Goal: Task Accomplishment & Management: Use online tool/utility

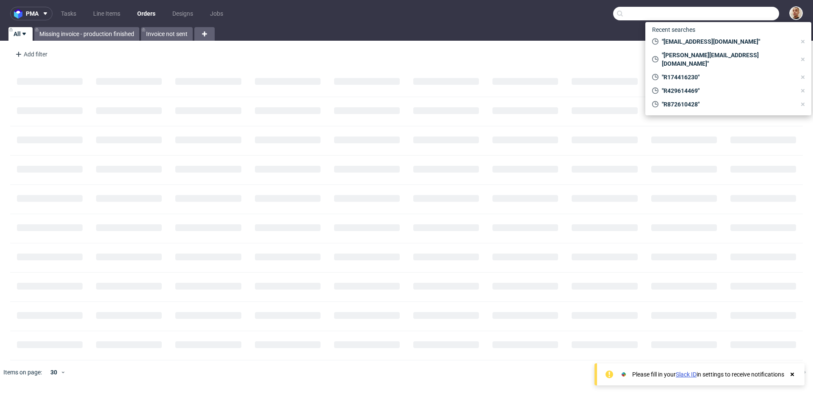
click at [743, 14] on input "text" at bounding box center [696, 14] width 166 height 14
paste input "R575257963"
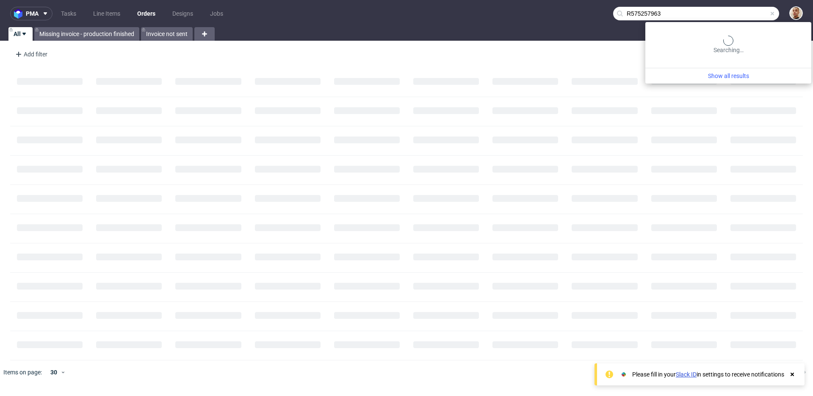
type input "R575257963"
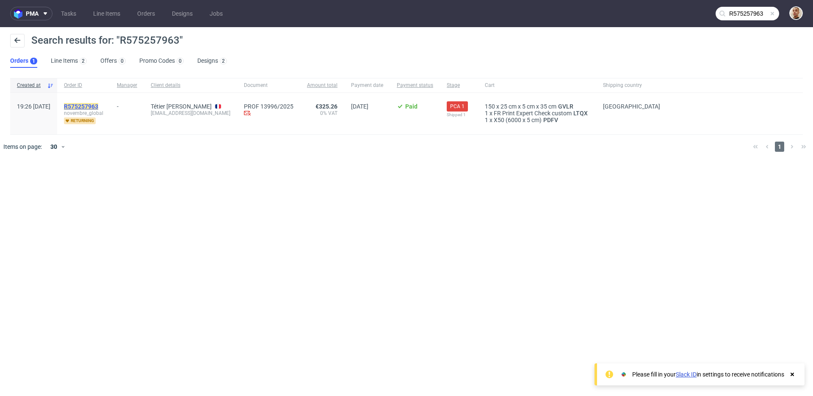
click at [98, 108] on mark "R575257963" at bounding box center [81, 106] width 34 height 7
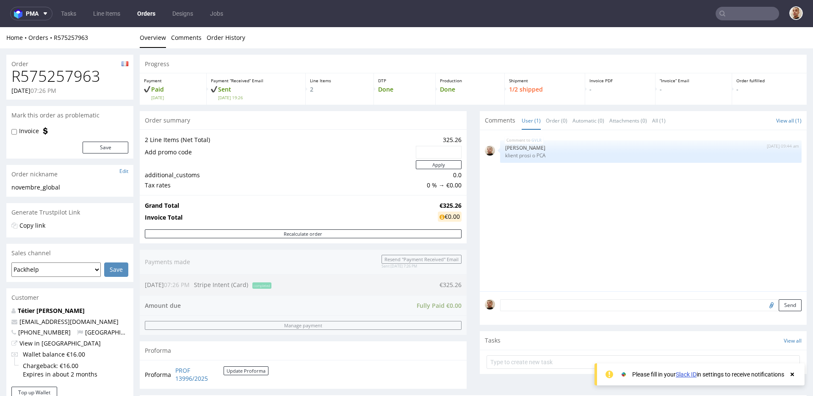
scroll to position [333, 0]
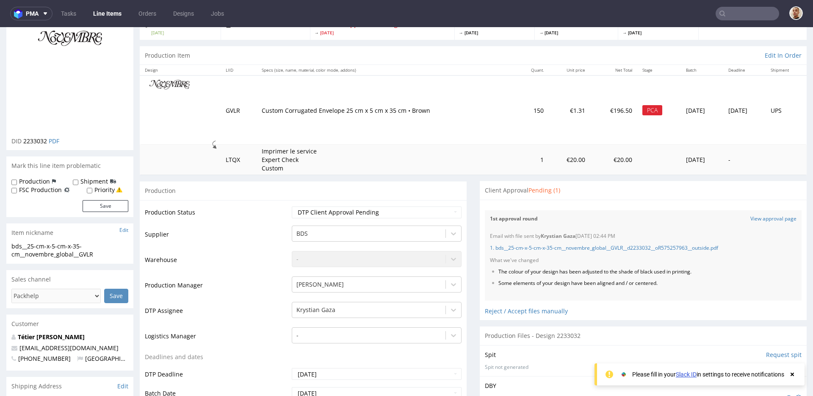
scroll to position [117, 0]
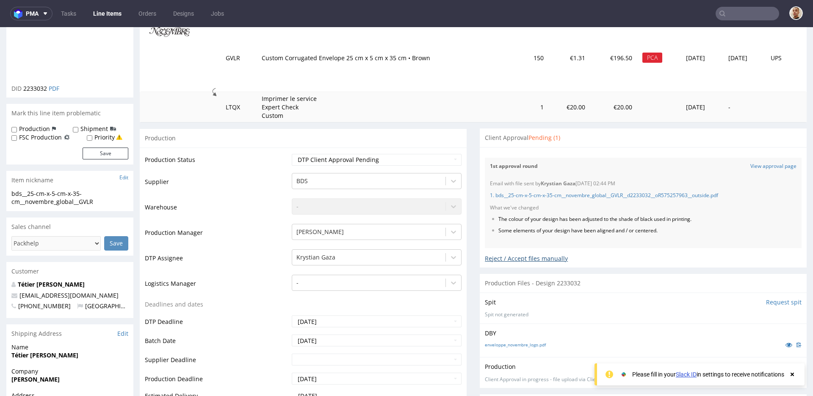
click at [517, 253] on div "Reject / Accept files manually" at bounding box center [643, 255] width 317 height 15
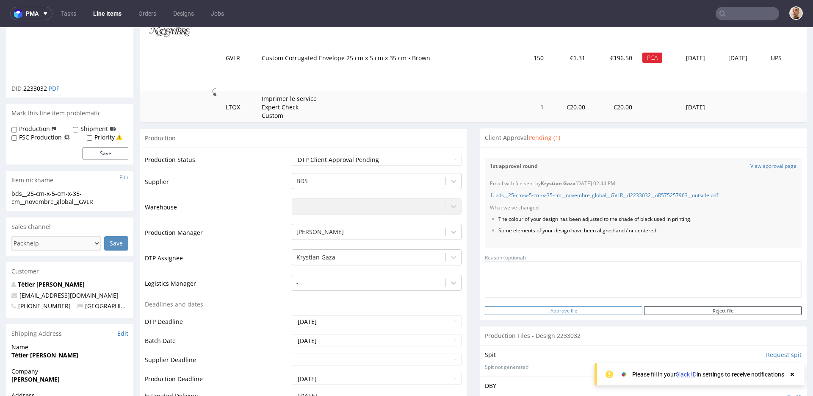
click at [555, 311] on input "Approve file" at bounding box center [564, 310] width 158 height 9
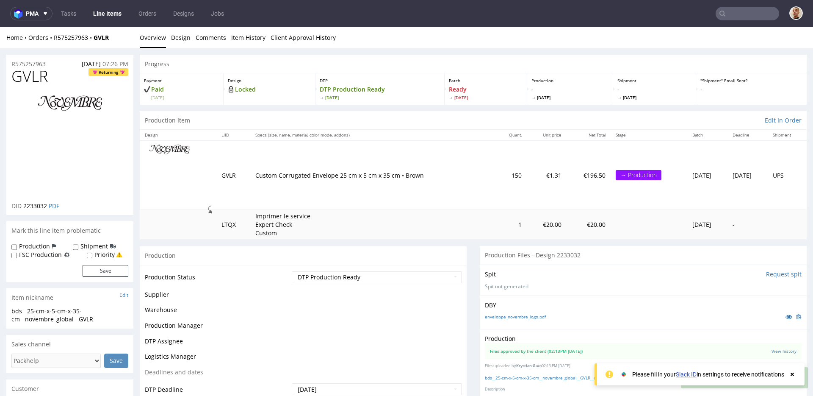
scroll to position [0, 0]
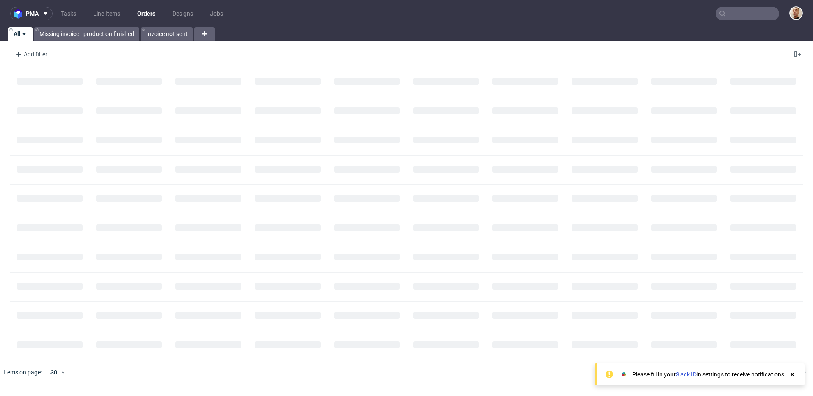
click at [749, 14] on input "text" at bounding box center [748, 14] width 64 height 14
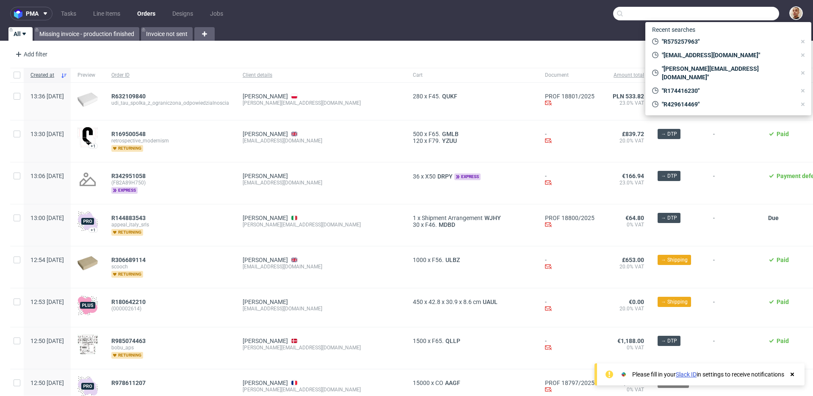
paste input "R455298625"
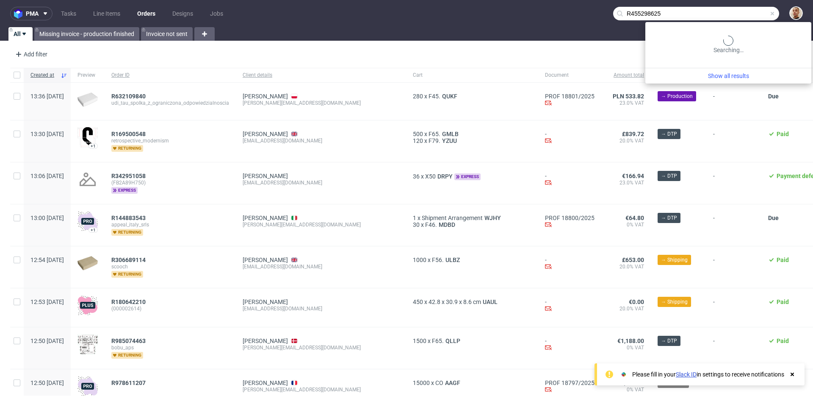
type input "R455298625"
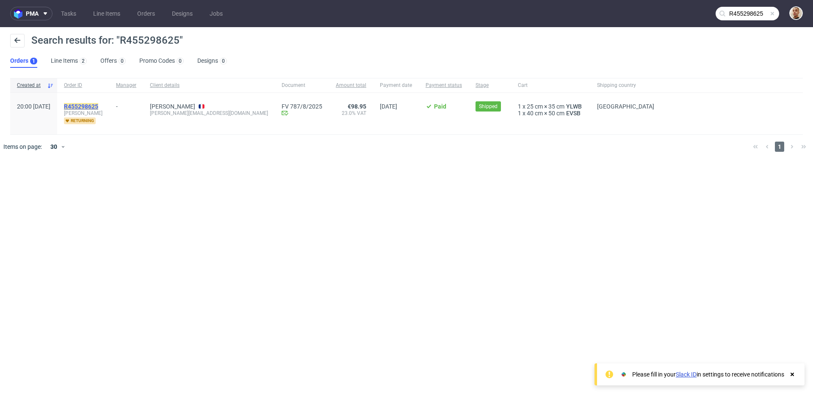
click at [98, 105] on mark "R455298625" at bounding box center [81, 106] width 34 height 7
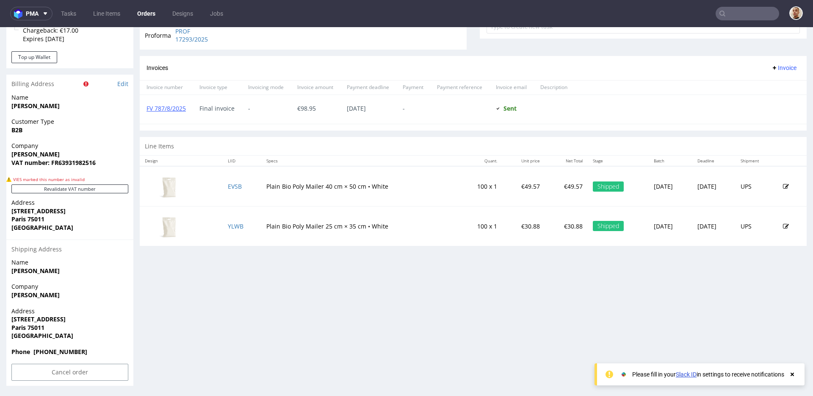
scroll to position [0, 0]
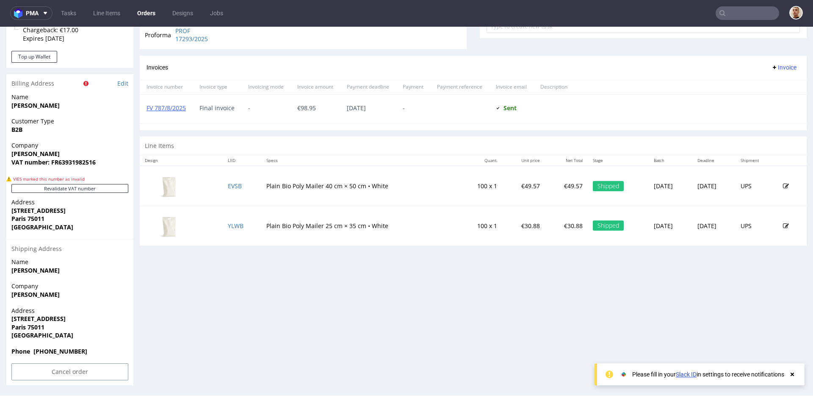
click at [407, 269] on div "Progress Payment Paid Thu 14 Aug Payment “Received” Email Sent Thu 14 Aug 20:01…" at bounding box center [473, 52] width 667 height 666
click at [233, 184] on link "EVSB" at bounding box center [235, 186] width 14 height 8
click at [231, 221] on td "YLWB" at bounding box center [242, 224] width 39 height 39
click at [230, 224] on link "YLWB" at bounding box center [236, 226] width 16 height 8
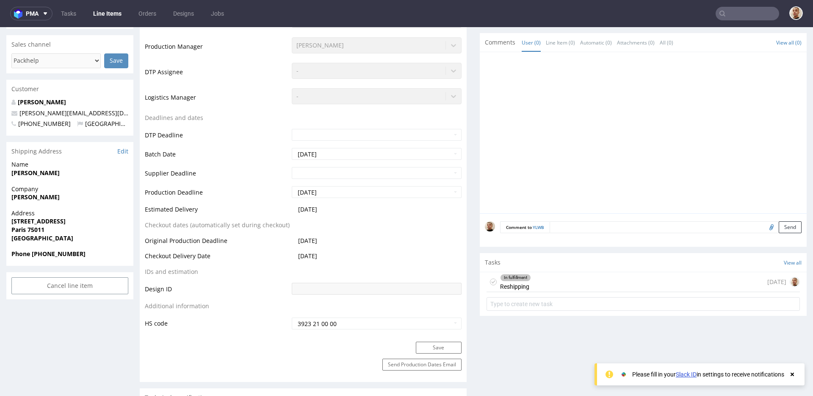
scroll to position [245, 0]
click at [534, 272] on div "In fulfillment Reshipping today" at bounding box center [643, 282] width 313 height 20
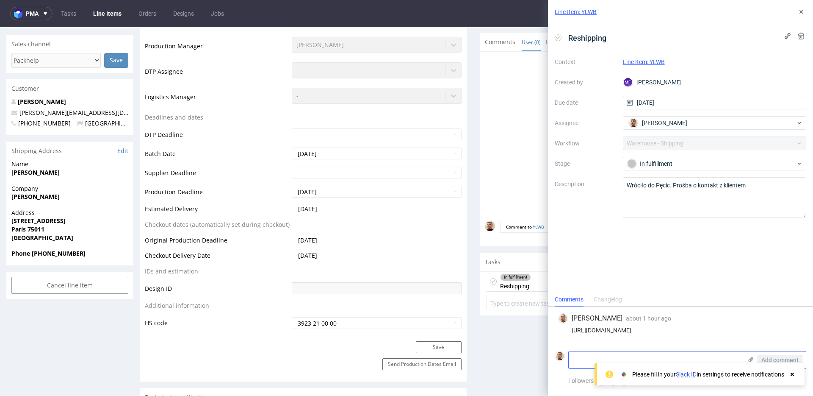
click at [683, 355] on textarea at bounding box center [656, 359] width 174 height 17
paste textarea "12 rue Boschot 94120 fontenay-sous-bois +33 6 27 44 25 85"
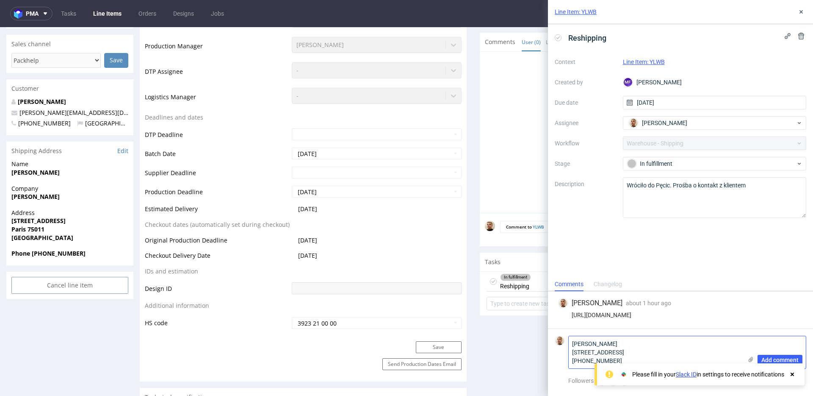
click at [613, 349] on textarea "Adele Diaz 12 rue Boschot 94120 fontenay-sous-bois +33 6 27 44 25 85" at bounding box center [656, 352] width 174 height 32
type textarea "Adele Diaz 12 rue Boschot 94120 fontenay-sous-bois +33 6 27 44 25 85"
click at [777, 357] on span "Add comment" at bounding box center [780, 360] width 37 height 6
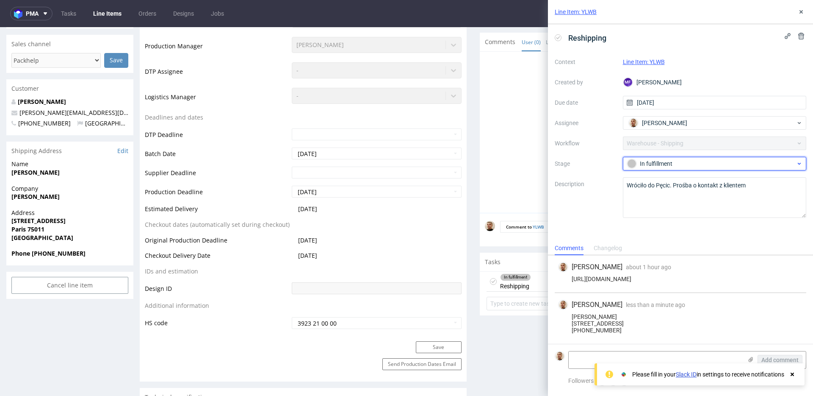
click at [666, 157] on div "In fulfillment" at bounding box center [715, 164] width 184 height 14
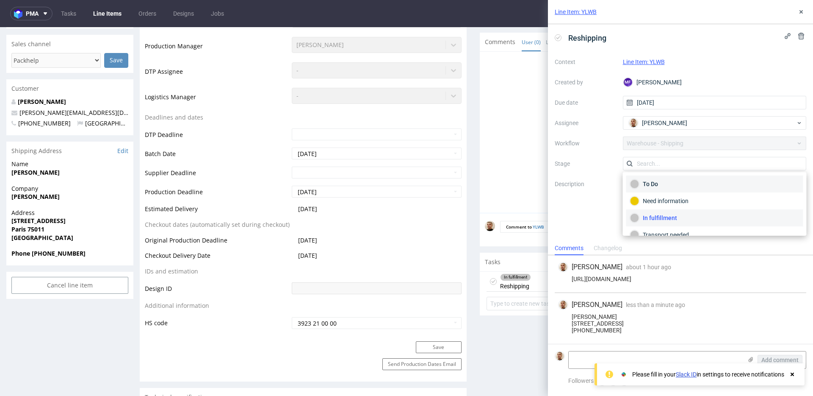
click at [662, 182] on div "To Do" at bounding box center [714, 183] width 169 height 9
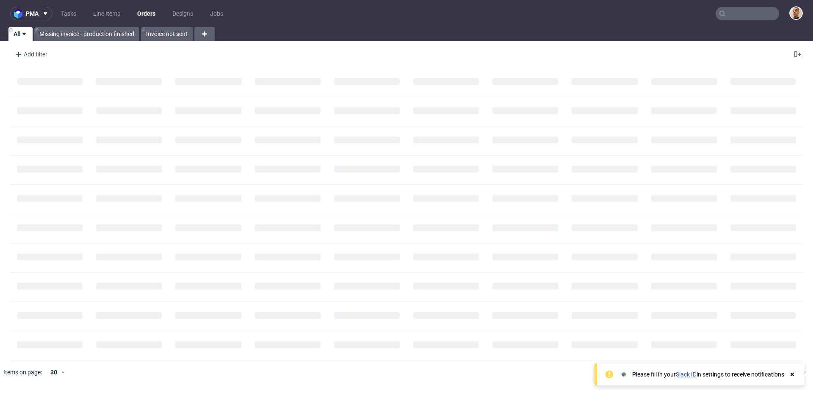
click at [764, 14] on input "text" at bounding box center [748, 14] width 64 height 14
paste input "F953C544BG"
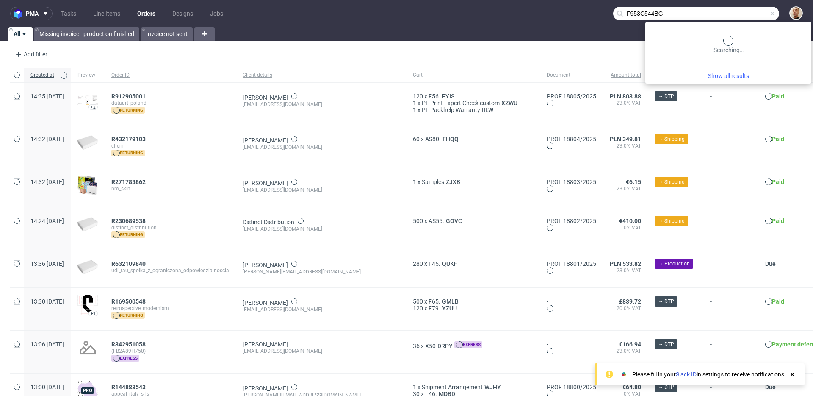
type input "F953C544BG"
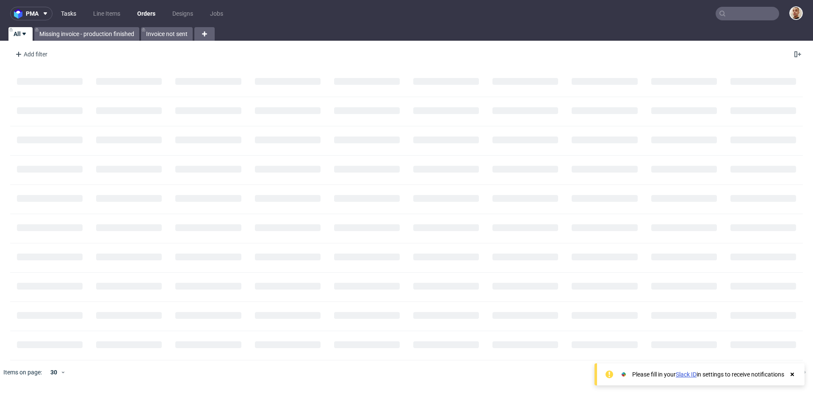
click at [57, 14] on link "Tasks" at bounding box center [68, 14] width 25 height 14
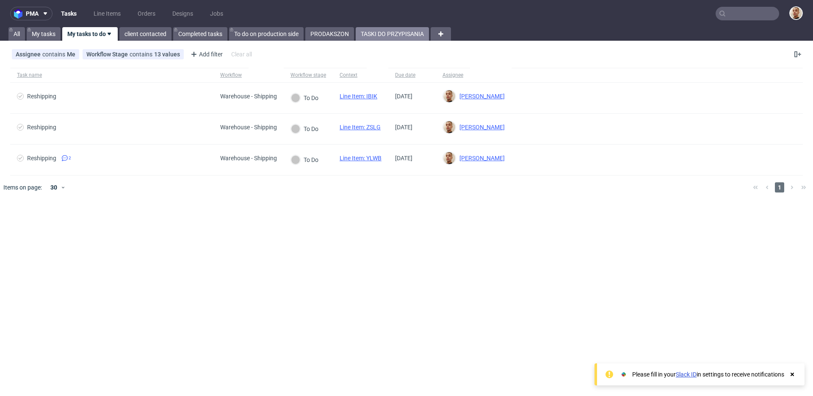
click at [380, 39] on link "TASKI DO PRZYPISANIA" at bounding box center [392, 34] width 73 height 14
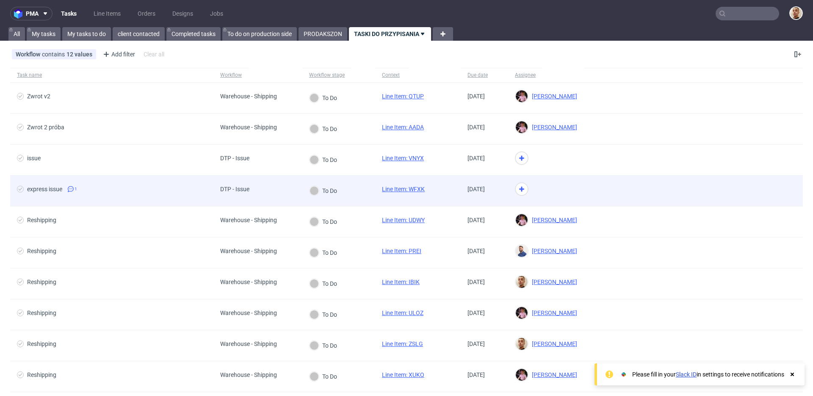
click at [291, 195] on div "DTP - Issue" at bounding box center [258, 190] width 89 height 31
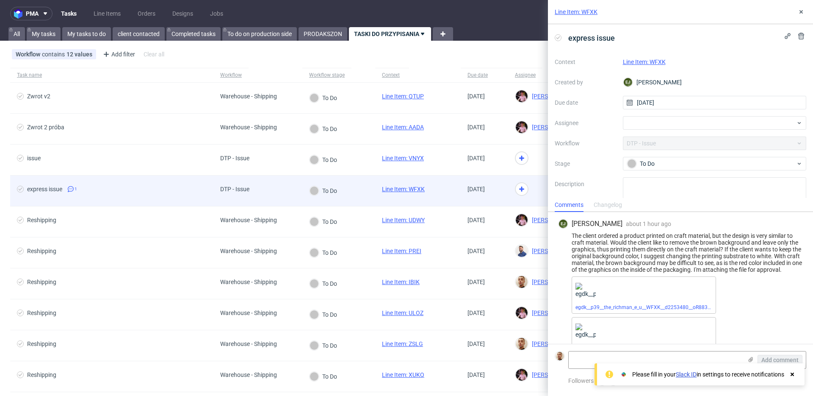
scroll to position [17, 0]
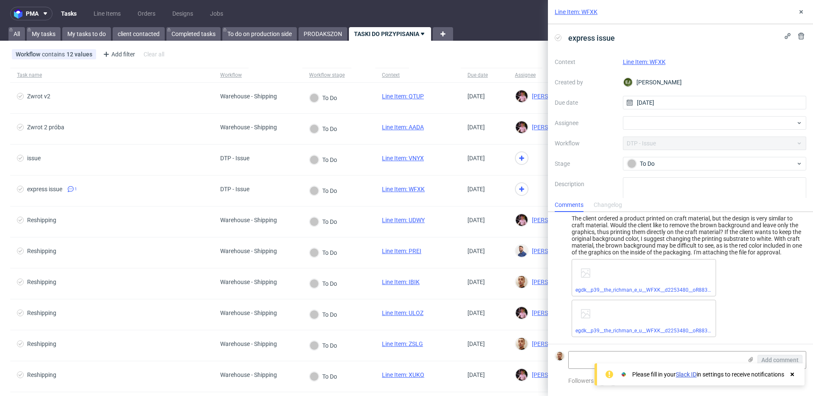
click at [659, 58] on div "Line Item: WFXK" at bounding box center [715, 62] width 184 height 10
click at [659, 61] on link "Line Item: WFXK" at bounding box center [644, 61] width 43 height 7
click at [694, 125] on div at bounding box center [715, 123] width 184 height 14
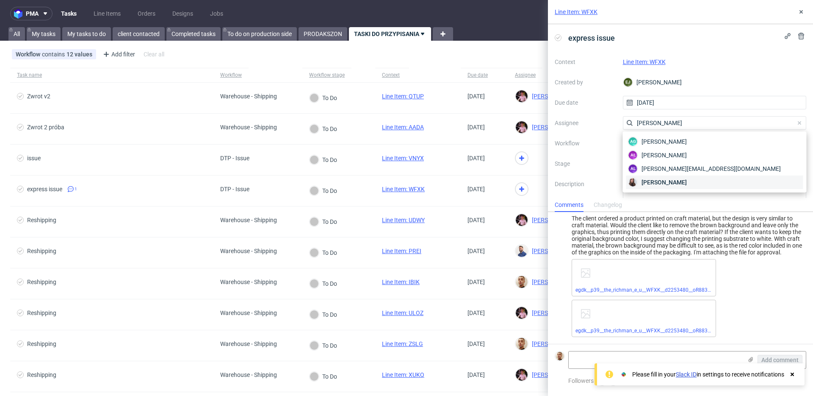
type input "sandra"
click at [693, 178] on div "[PERSON_NAME]" at bounding box center [715, 182] width 177 height 14
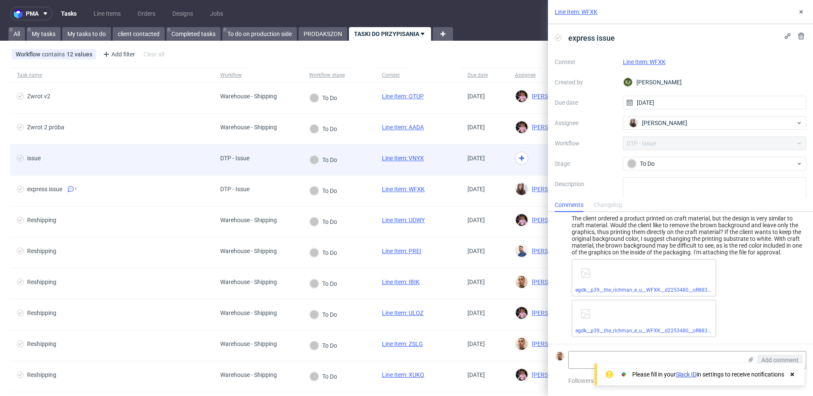
click at [529, 157] on div at bounding box center [546, 159] width 76 height 31
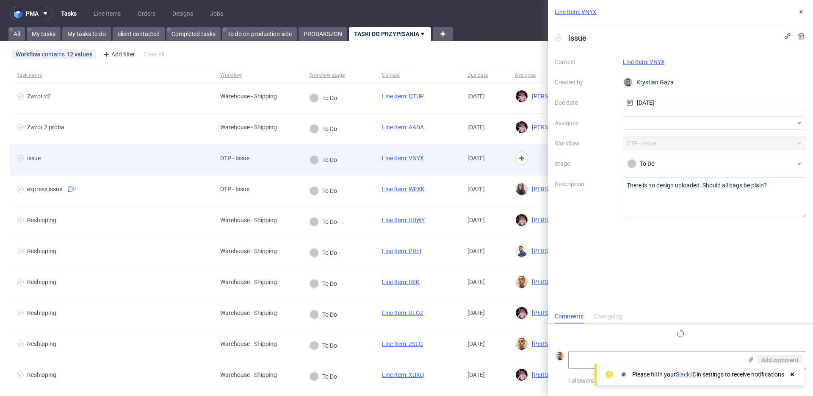
scroll to position [7, 0]
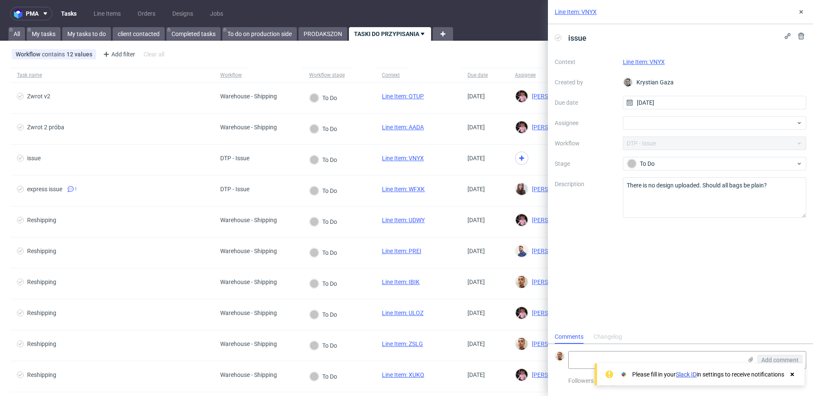
click at [644, 63] on link "Line Item: VNYX" at bounding box center [644, 61] width 42 height 7
click at [630, 125] on div at bounding box center [715, 123] width 184 height 14
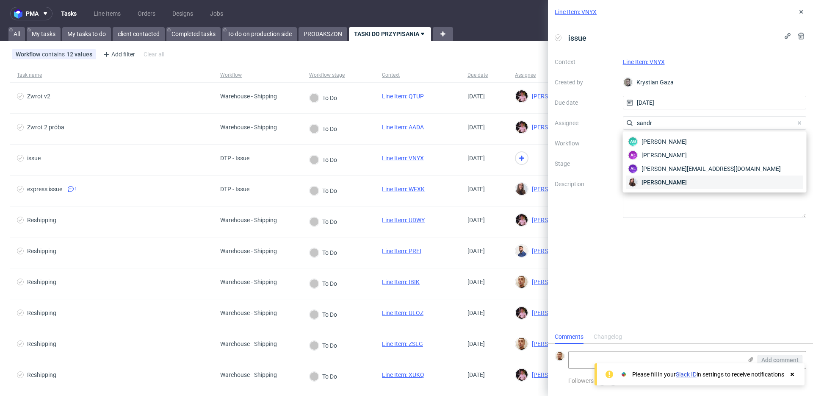
type input "sandr"
click at [662, 180] on span "Sandra Beśka" at bounding box center [664, 182] width 45 height 8
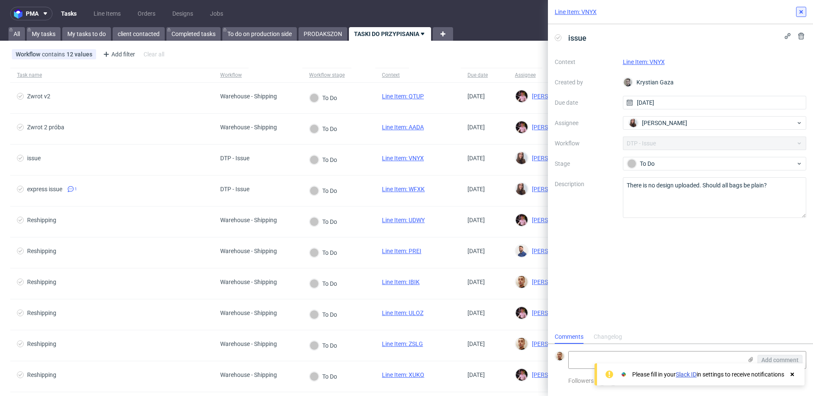
click at [806, 15] on button at bounding box center [801, 12] width 10 height 10
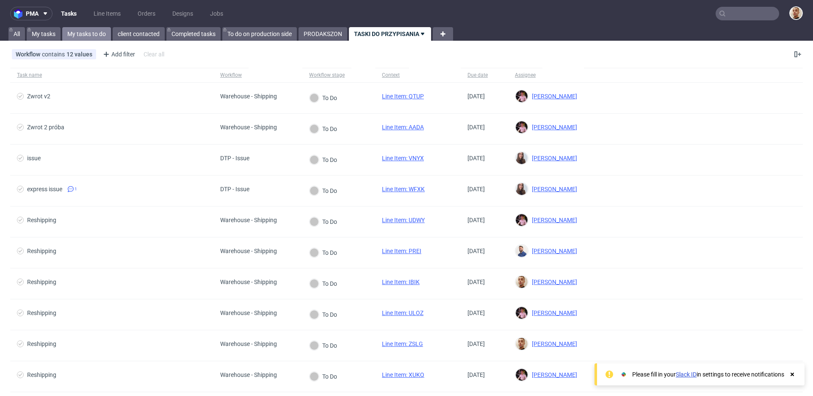
click at [78, 32] on link "My tasks to do" at bounding box center [86, 34] width 49 height 14
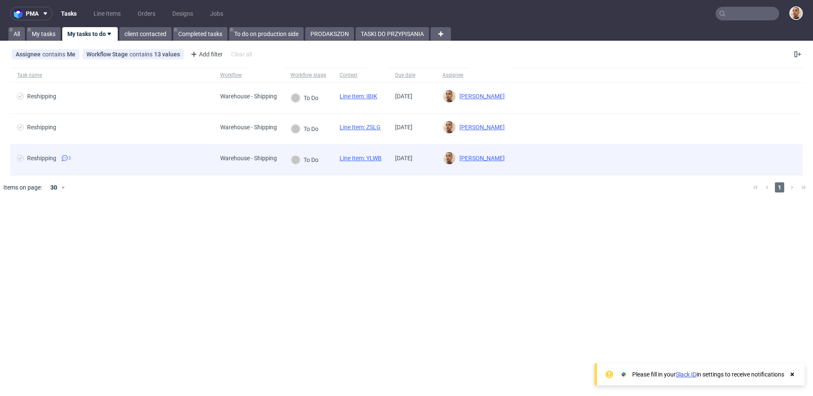
click at [126, 158] on span "Reshipping 2" at bounding box center [112, 160] width 190 height 10
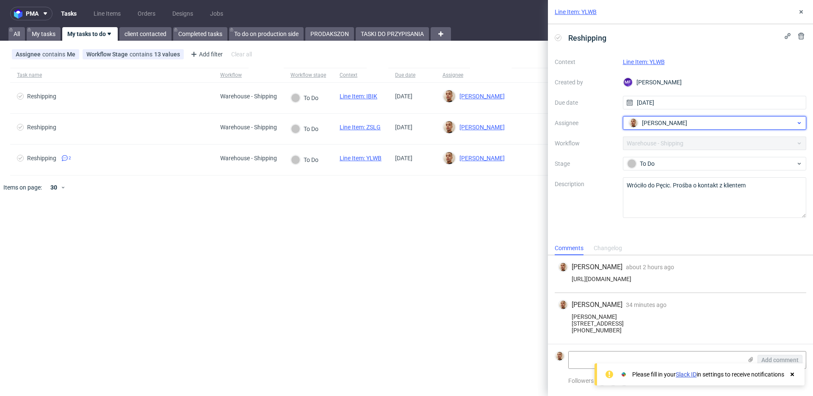
click at [659, 122] on span "Bartłomiej Leśniczuk" at bounding box center [664, 123] width 45 height 8
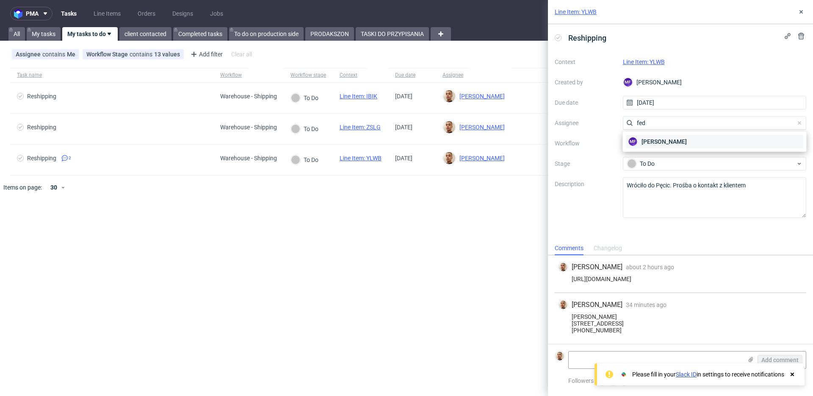
type input "fed"
click at [653, 147] on div "MF Michał Fedorowicz" at bounding box center [715, 142] width 177 height 14
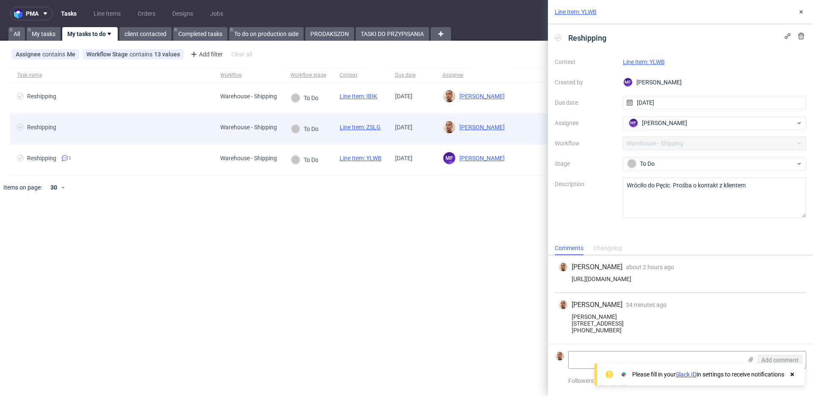
click at [194, 119] on div "Reshipping" at bounding box center [111, 129] width 203 height 31
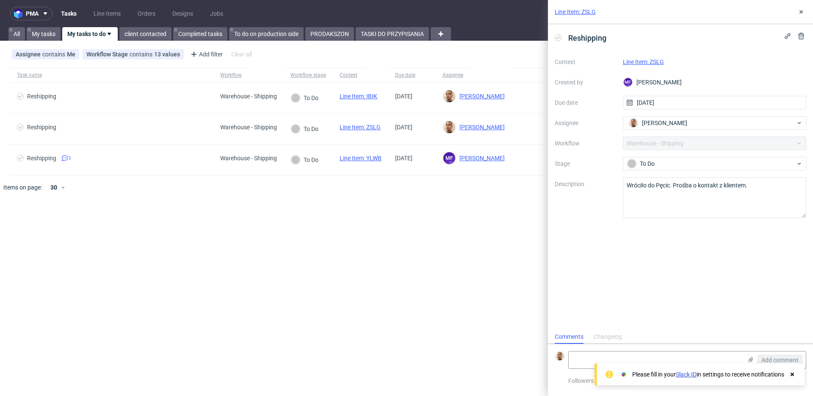
scroll to position [7, 0]
click at [638, 60] on link "Line Item: ZSLG" at bounding box center [643, 61] width 41 height 7
click at [636, 358] on textarea at bounding box center [656, 359] width 174 height 17
paste textarea "https://app-eu1.hubspot.com/contacts/25600958/record/0-5/220881131761/"
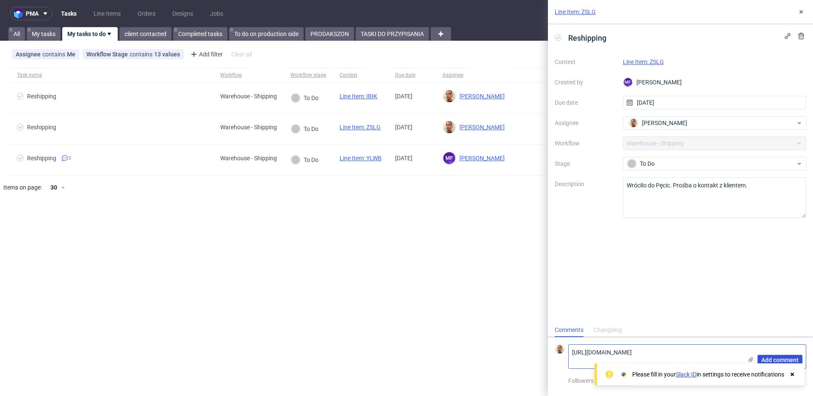
type textarea "https://app-eu1.hubspot.com/contacts/25600958/record/0-5/220881131761/"
click at [768, 359] on span "Add comment" at bounding box center [780, 360] width 37 height 6
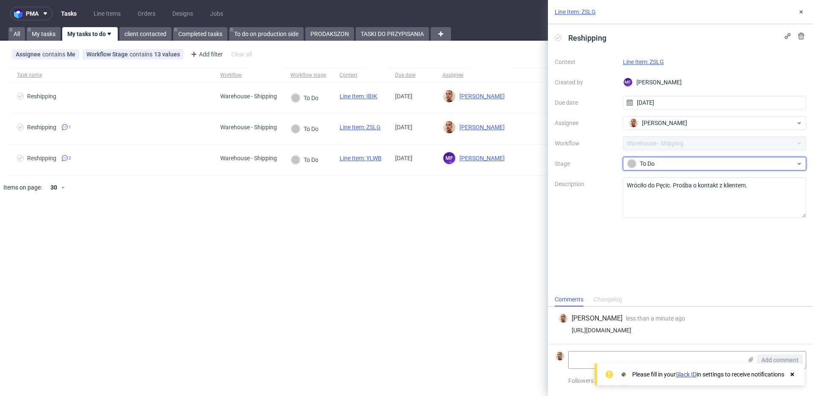
click at [679, 164] on div "To Do" at bounding box center [711, 163] width 169 height 9
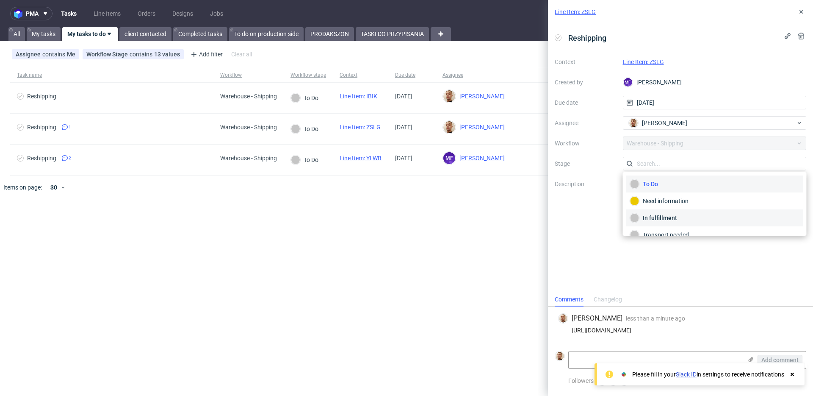
click at [671, 213] on div "In fulfillment" at bounding box center [715, 217] width 177 height 17
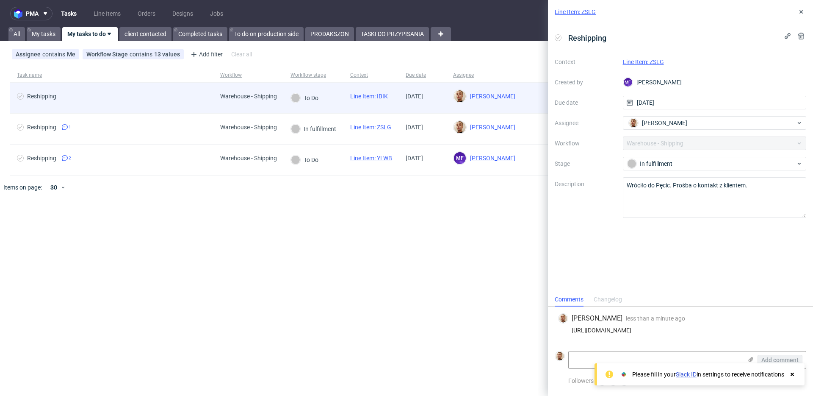
click at [338, 99] on div "To Do" at bounding box center [314, 98] width 60 height 31
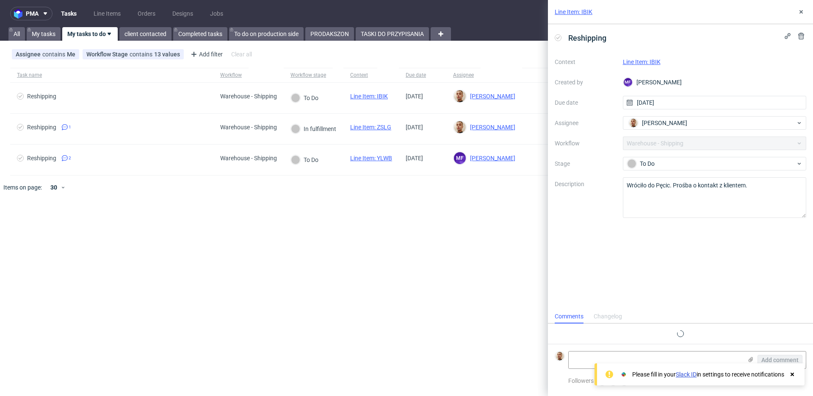
scroll to position [7, 0]
click at [645, 63] on link "Line Item: IBIK" at bounding box center [642, 61] width 38 height 7
click at [657, 355] on textarea at bounding box center [656, 359] width 174 height 17
paste textarea "https://app-eu1.hubspot.com/contacts/25600958/record/0-5/220881131768/"
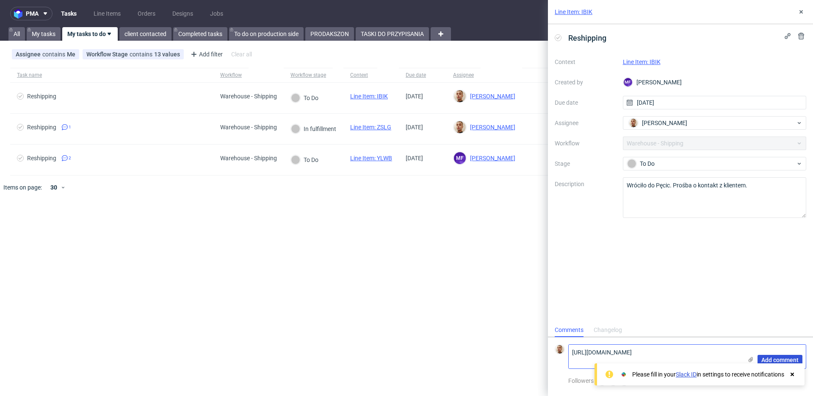
type textarea "https://app-eu1.hubspot.com/contacts/25600958/record/0-5/220881131768/"
click at [773, 358] on span "Add comment" at bounding box center [780, 360] width 37 height 6
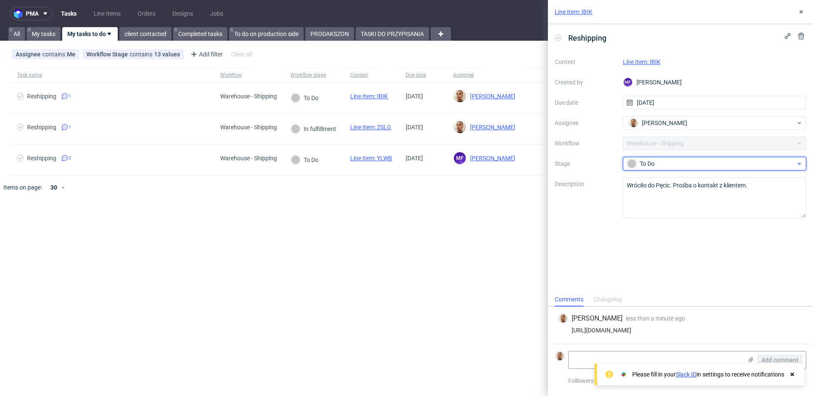
click at [661, 168] on span "To Do" at bounding box center [711, 163] width 169 height 10
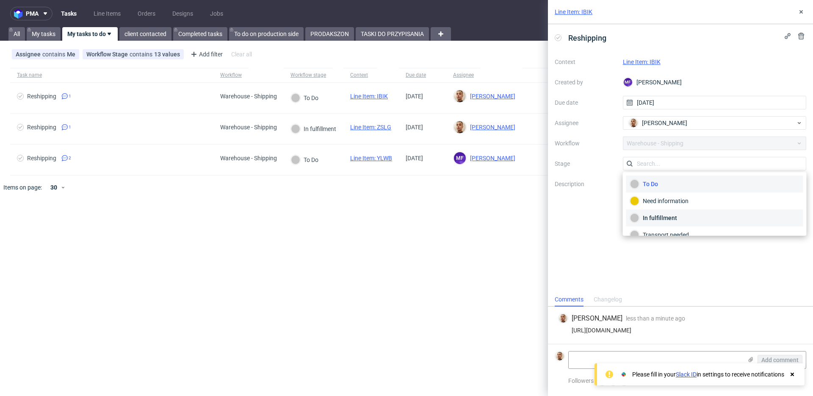
click at [659, 215] on div "In fulfillment" at bounding box center [714, 217] width 169 height 9
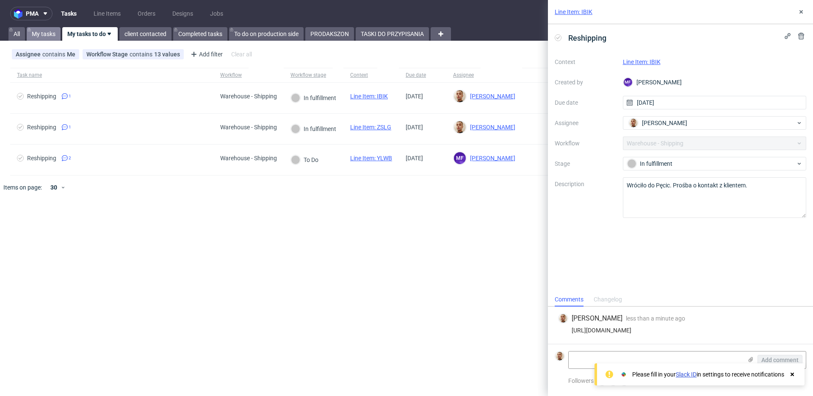
click at [41, 31] on link "My tasks" at bounding box center [44, 34] width 34 height 14
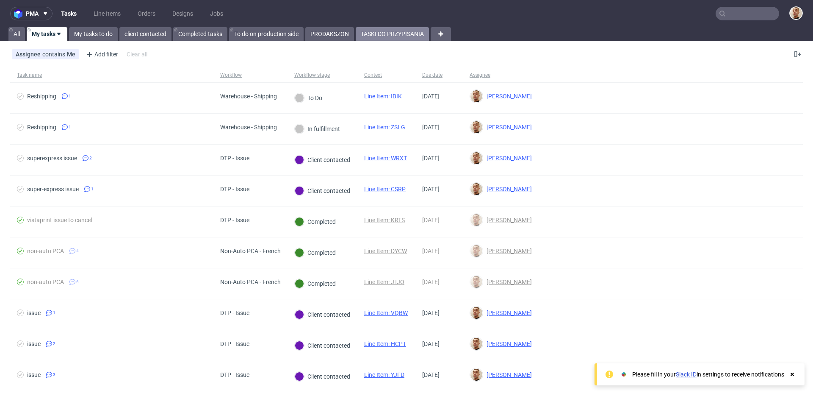
click at [399, 31] on link "TASKI DO PRZYPISANIA" at bounding box center [392, 34] width 73 height 14
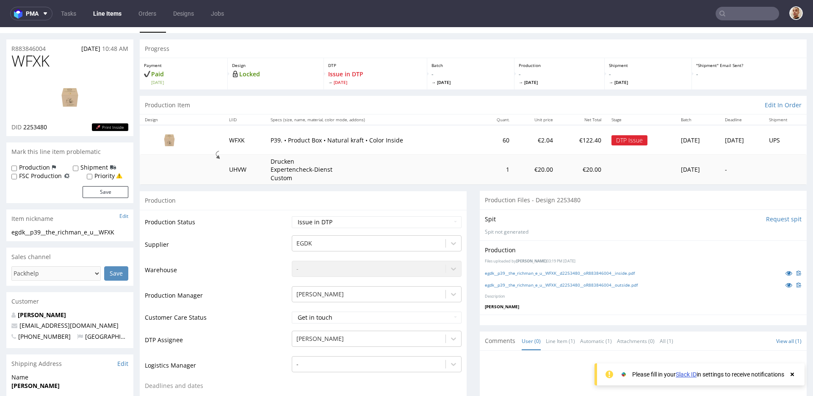
scroll to position [16, 0]
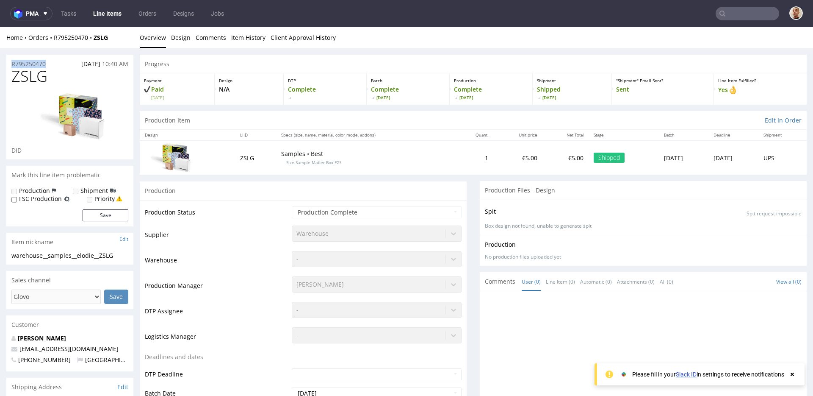
drag, startPoint x: 53, startPoint y: 65, endPoint x: 5, endPoint y: 63, distance: 47.9
copy p "R795250470"
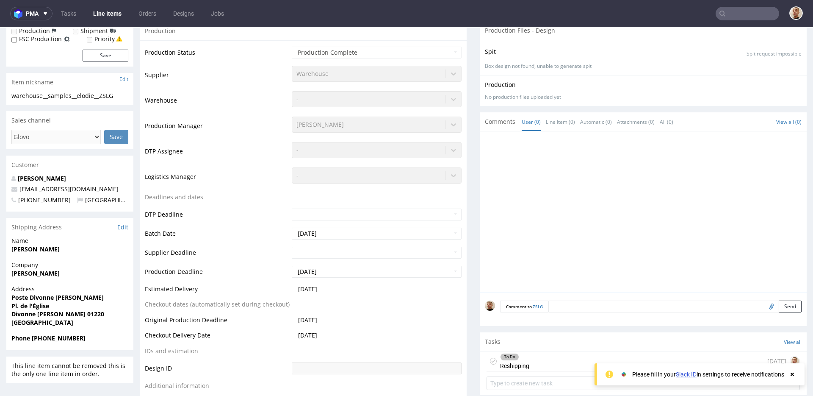
scroll to position [165, 0]
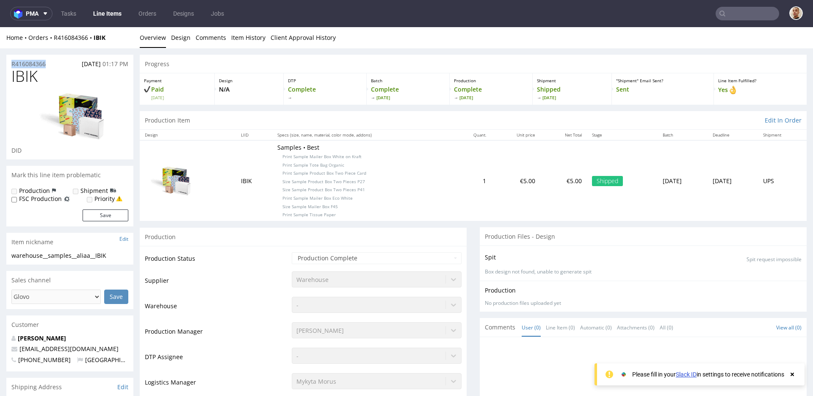
drag, startPoint x: 50, startPoint y: 63, endPoint x: 6, endPoint y: 64, distance: 44.9
copy p "R416084366"
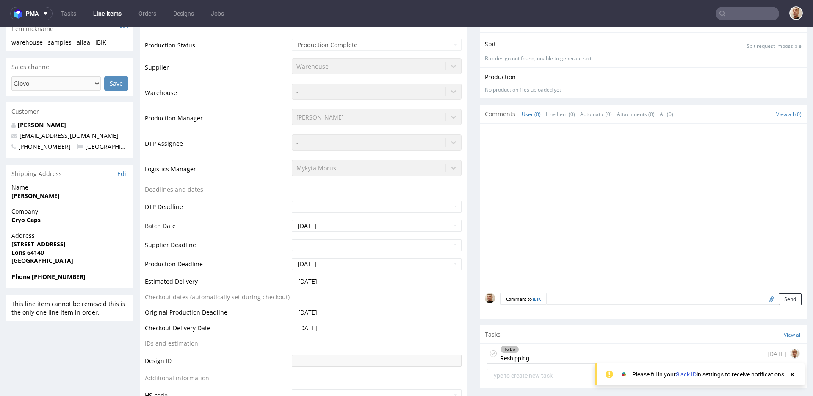
scroll to position [216, 0]
